Goal: Information Seeking & Learning: Check status

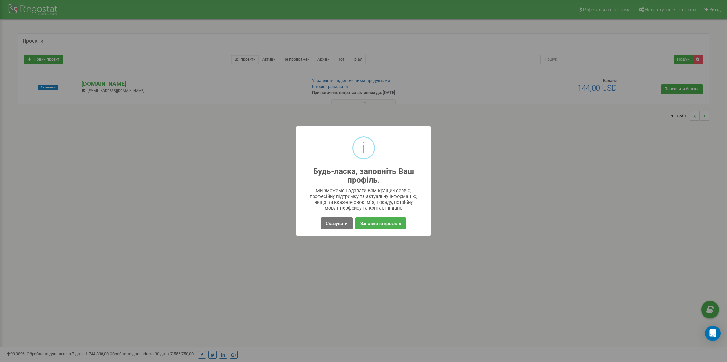
click at [331, 221] on button "Скасувати" at bounding box center [337, 223] width 32 height 12
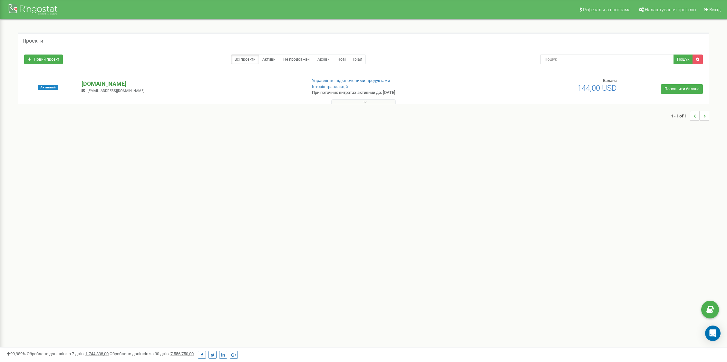
click at [108, 82] on p "[DOMAIN_NAME]" at bounding box center [192, 84] width 220 height 8
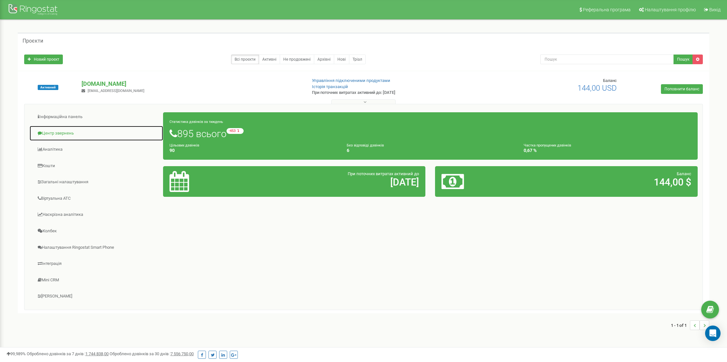
click at [67, 132] on link "Центр звернень" at bounding box center [96, 133] width 134 height 16
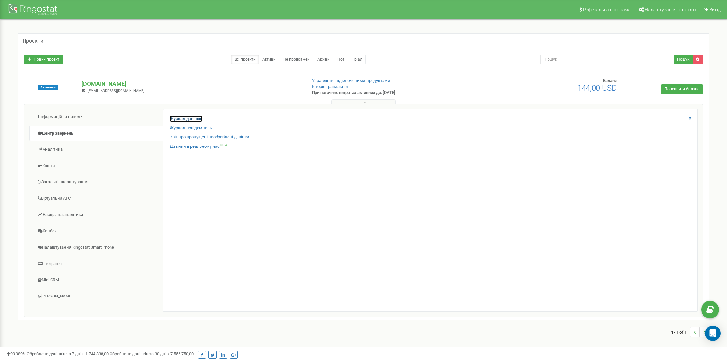
click at [177, 118] on link "Журнал дзвінків" at bounding box center [186, 119] width 33 height 6
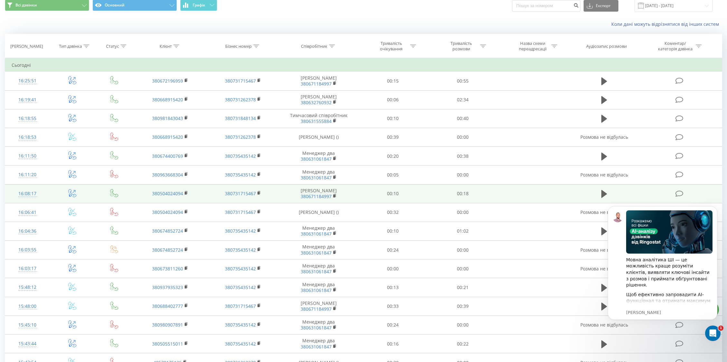
scroll to position [26, 0]
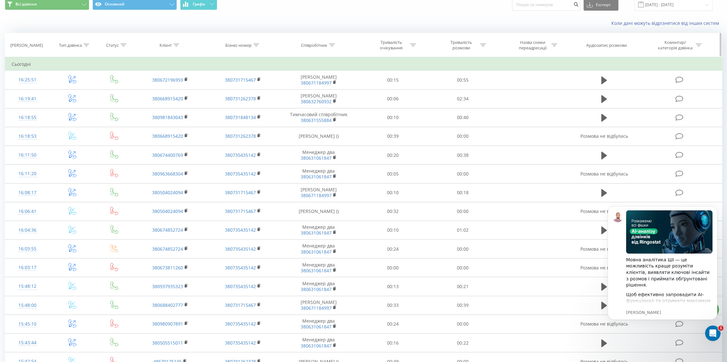
click at [175, 45] on icon at bounding box center [176, 45] width 6 height 3
click at [161, 90] on input "text" at bounding box center [170, 91] width 57 height 11
paste input "0932124733"
type input "0932124733"
click at [184, 104] on span "OK" at bounding box center [184, 104] width 18 height 10
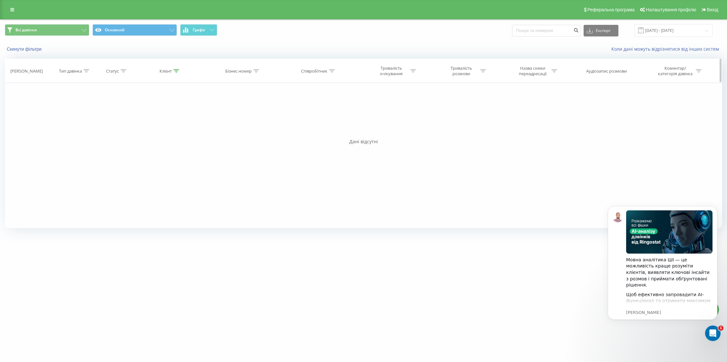
click at [176, 70] on icon at bounding box center [176, 70] width 6 height 3
click at [171, 117] on input "0932124733" at bounding box center [170, 117] width 57 height 11
click at [236, 111] on div "Фільтрувати за умовою Дорівнює Введіть значення Скасувати OK Фільтрувати за умо…" at bounding box center [364, 155] width 718 height 145
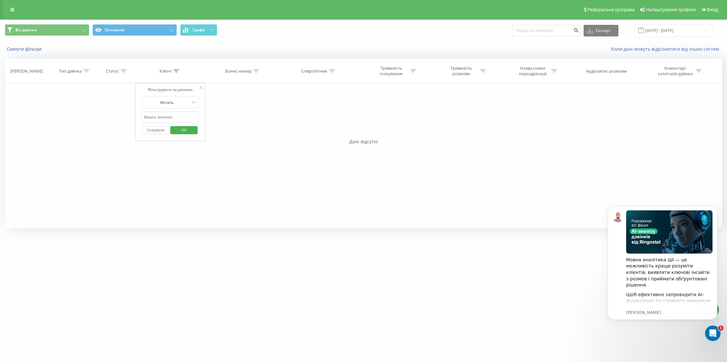
click at [201, 87] on icon at bounding box center [201, 87] width 3 height 3
click at [176, 72] on icon at bounding box center [176, 70] width 6 height 3
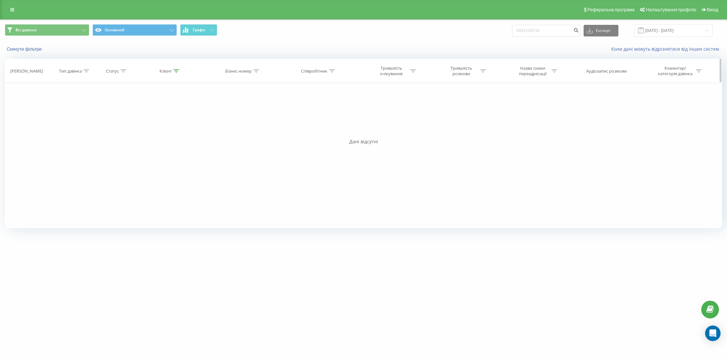
click at [177, 71] on icon at bounding box center [176, 70] width 6 height 3
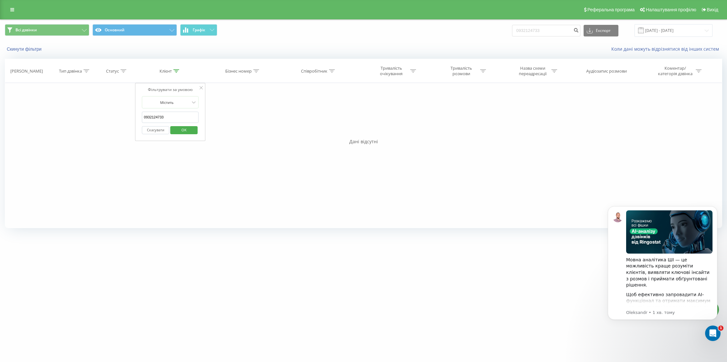
click at [177, 119] on input "0932124733" at bounding box center [170, 117] width 57 height 11
click at [158, 129] on button "Скасувати" at bounding box center [155, 130] width 27 height 8
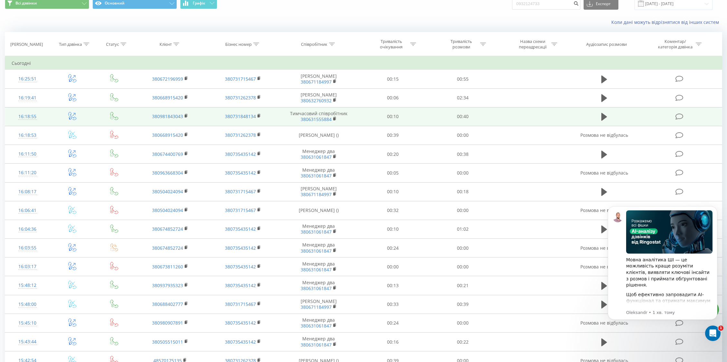
scroll to position [28, 0]
